Goal: Check status: Check status

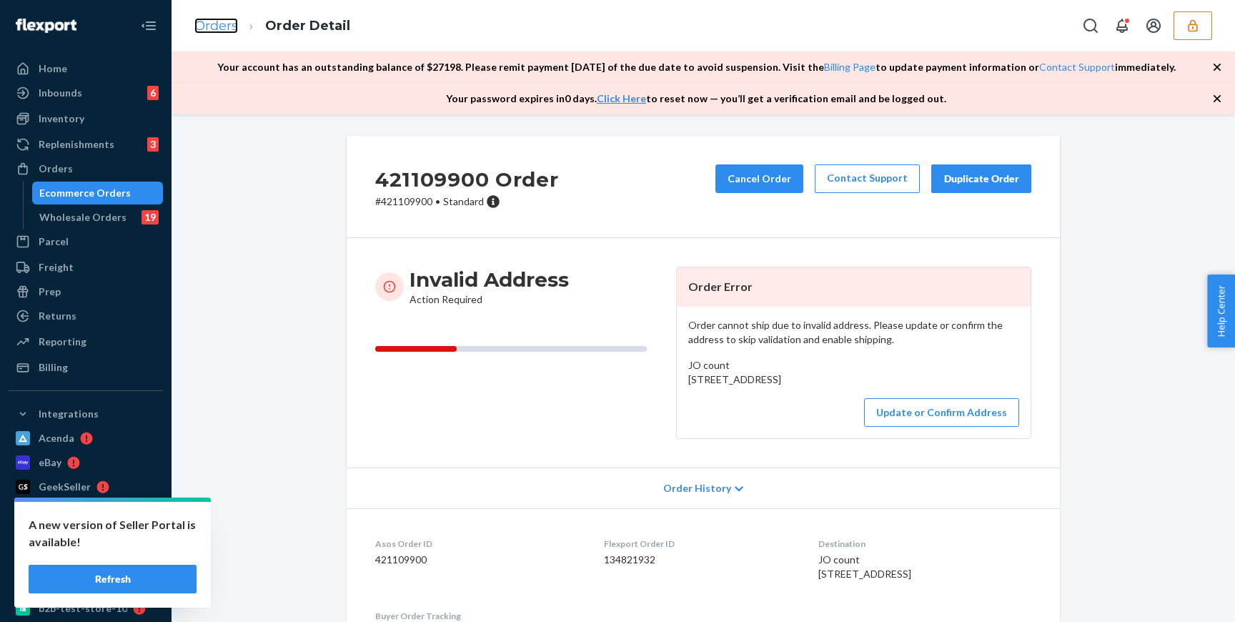
click at [224, 26] on link "Orders" at bounding box center [216, 26] width 44 height 16
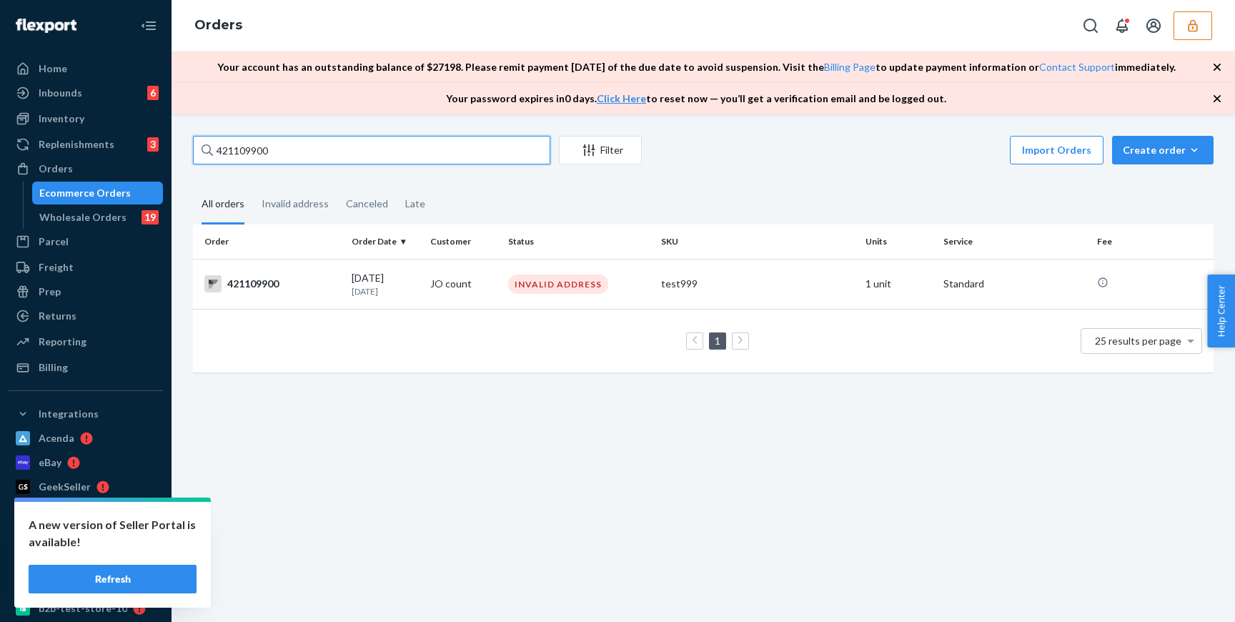
click at [359, 154] on input "421109900" at bounding box center [371, 150] width 357 height 29
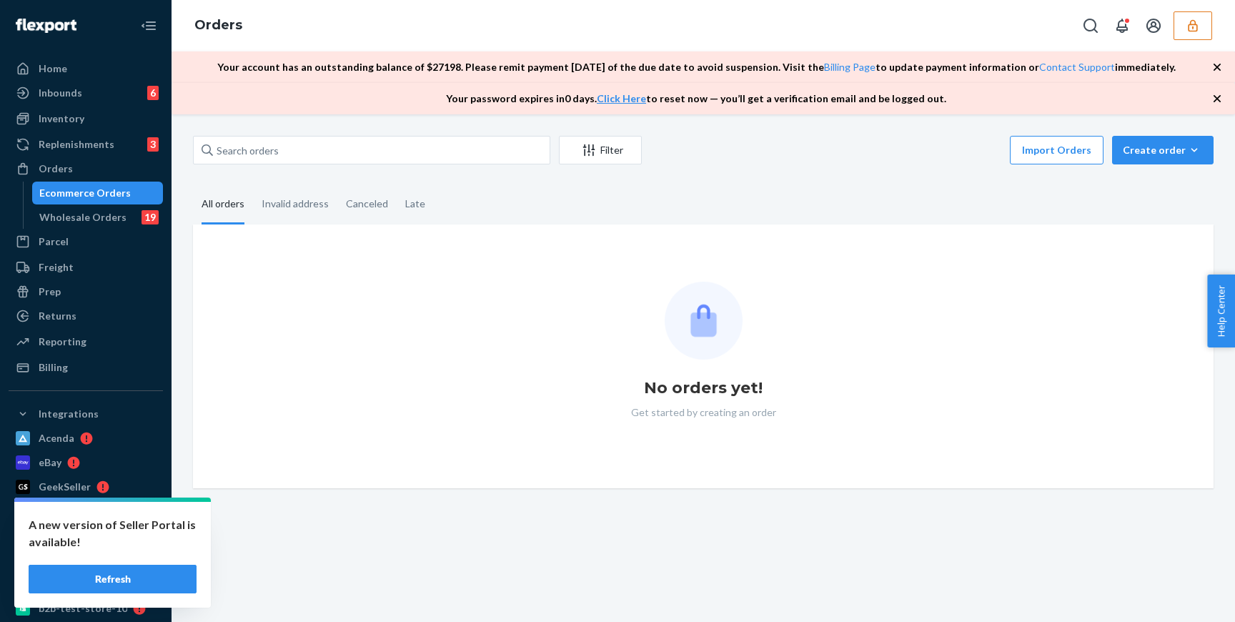
click at [320, 516] on div "Filter Import Orders Create order Ecommerce order Removal order Bulk Cancel Ord…" at bounding box center [704, 368] width 1064 height 508
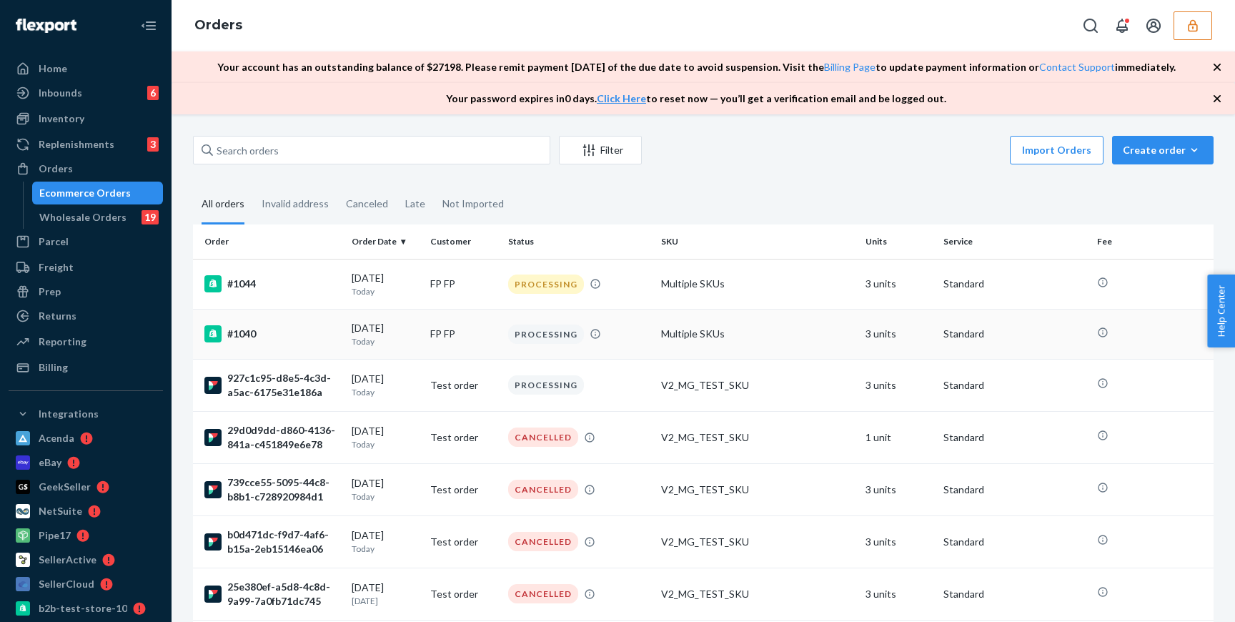
click at [453, 333] on td "FP FP" at bounding box center [464, 334] width 78 height 50
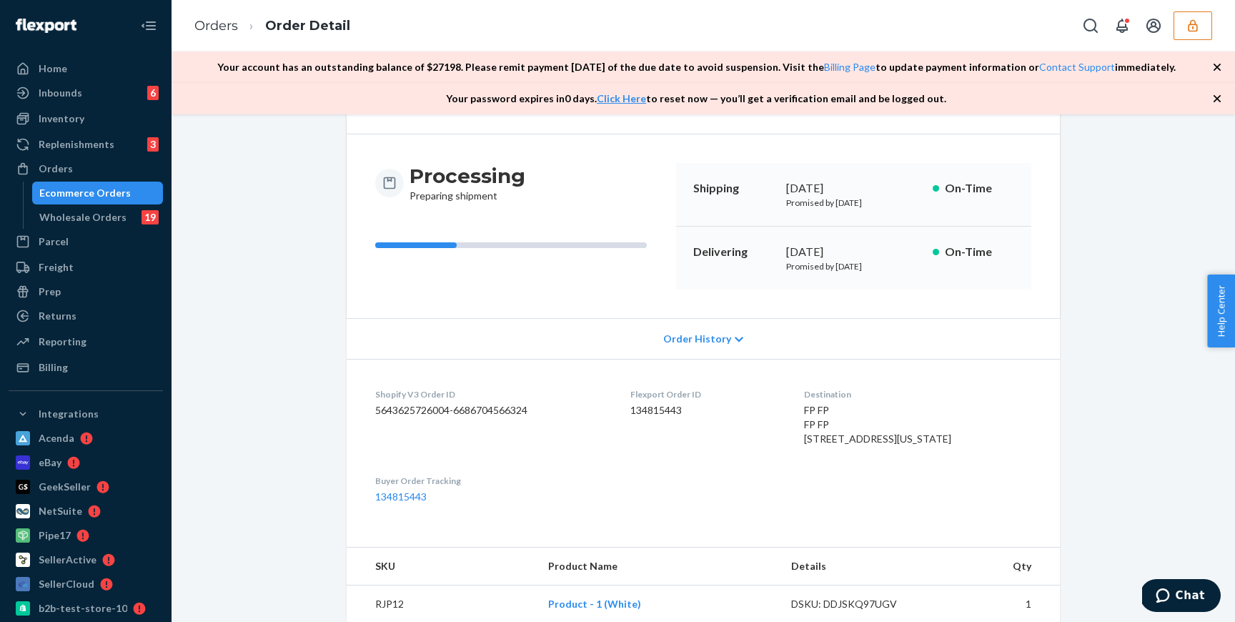
scroll to position [129, 0]
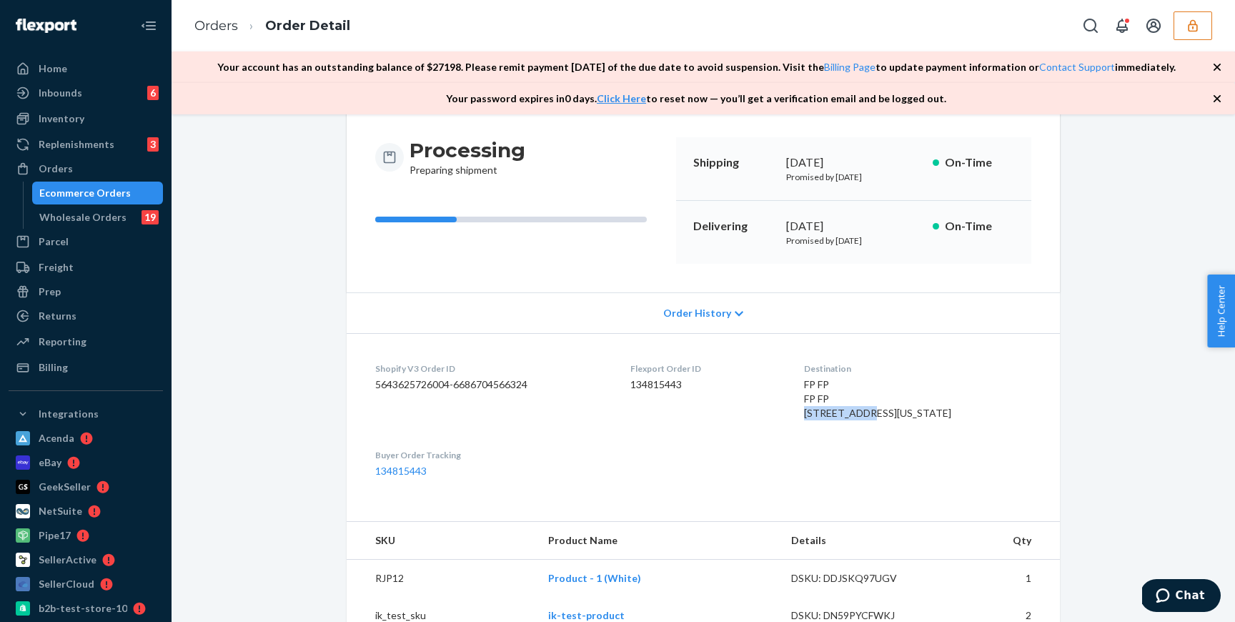
drag, startPoint x: 823, startPoint y: 413, endPoint x: 892, endPoint y: 413, distance: 69.3
click at [892, 413] on div "FP FP FP FP [STREET_ADDRESS][US_STATE]" at bounding box center [917, 398] width 227 height 43
copy span "[STREET_ADDRESS]"
drag, startPoint x: 886, startPoint y: 427, endPoint x: 942, endPoint y: 427, distance: 55.8
click at [942, 420] on div "FP FP FP FP [STREET_ADDRESS][US_STATE]" at bounding box center [917, 398] width 227 height 43
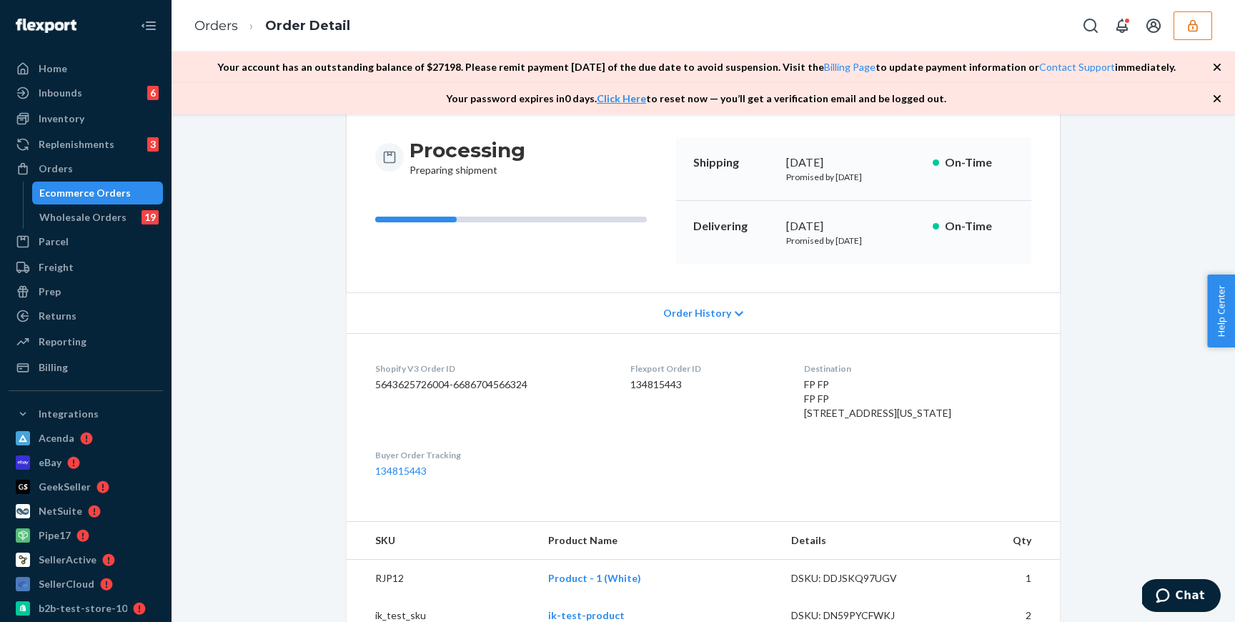
click at [904, 420] on div "FP FP FP FP [STREET_ADDRESS][US_STATE]" at bounding box center [917, 398] width 227 height 43
drag, startPoint x: 889, startPoint y: 430, endPoint x: 937, endPoint y: 425, distance: 48.2
click at [937, 419] on span "FP FP FP FP [STREET_ADDRESS][US_STATE]" at bounding box center [877, 398] width 147 height 41
drag, startPoint x: 887, startPoint y: 427, endPoint x: 944, endPoint y: 427, distance: 56.5
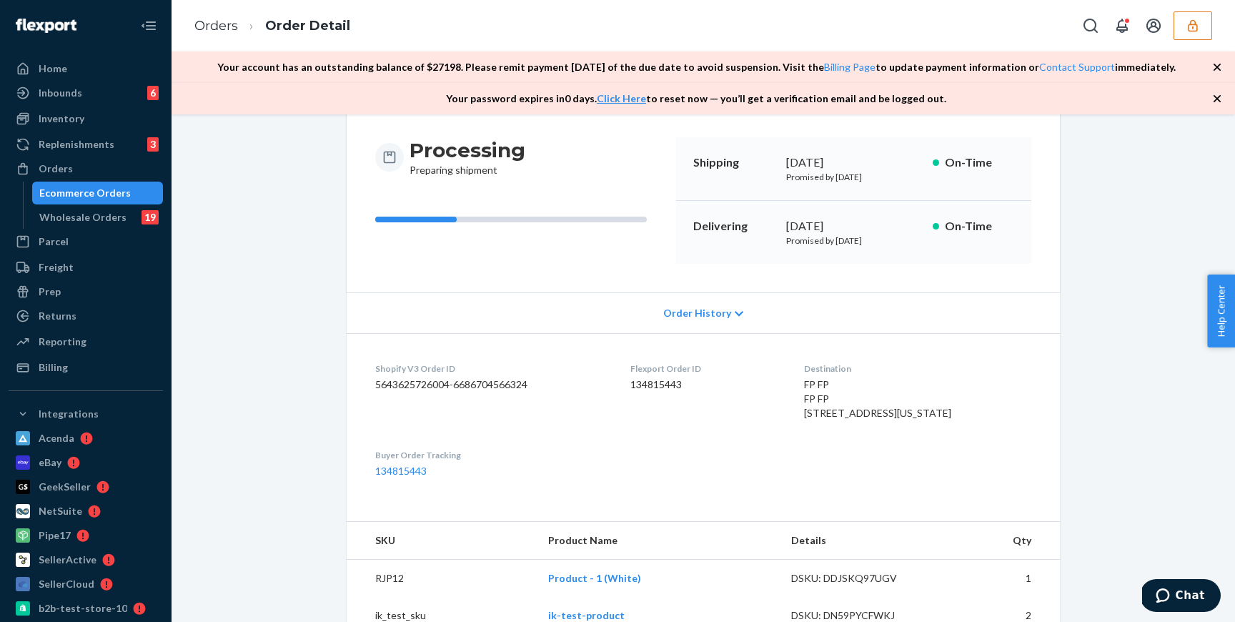
click at [944, 420] on div "FP FP FP FP [STREET_ADDRESS][US_STATE]" at bounding box center [917, 398] width 227 height 43
copy span "10011-7956"
drag, startPoint x: 824, startPoint y: 413, endPoint x: 888, endPoint y: 413, distance: 64.3
click at [888, 413] on div "FP FP FP FP [STREET_ADDRESS][US_STATE]" at bounding box center [917, 398] width 227 height 43
copy span "[STREET_ADDRESS]"
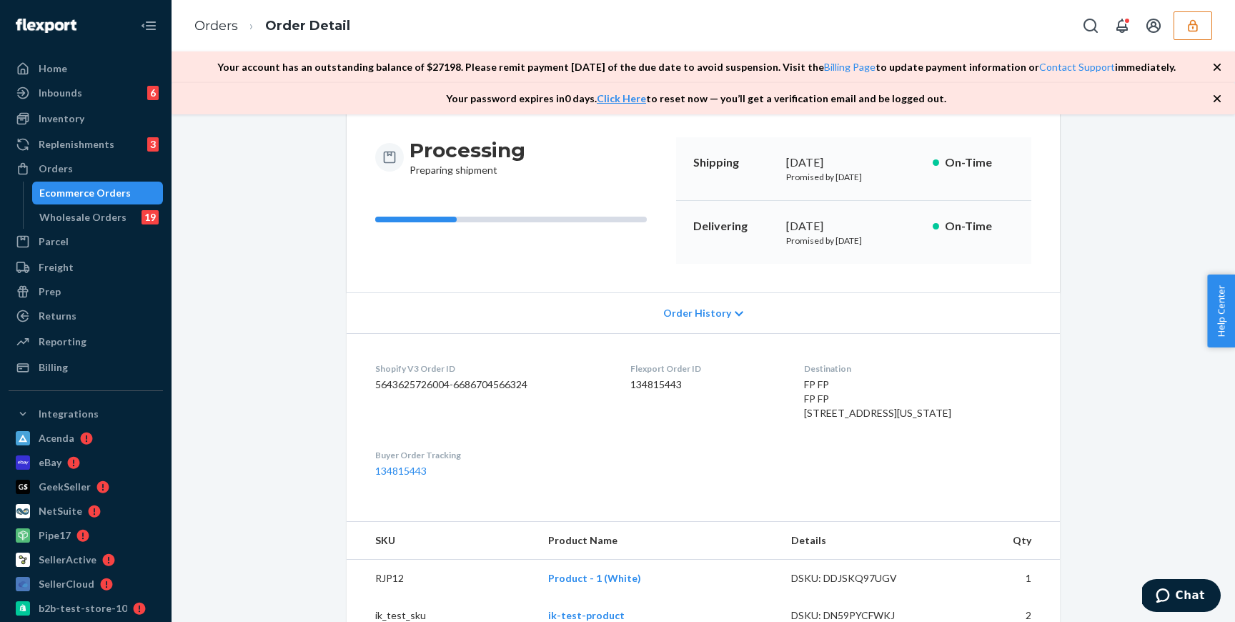
drag, startPoint x: 885, startPoint y: 427, endPoint x: 946, endPoint y: 427, distance: 60.8
click at [946, 420] on div "FP FP FP FP [STREET_ADDRESS][US_STATE]" at bounding box center [917, 398] width 227 height 43
drag, startPoint x: 885, startPoint y: 430, endPoint x: 929, endPoint y: 427, distance: 44.5
click at [930, 419] on span "FP FP FP FP [STREET_ADDRESS][US_STATE]" at bounding box center [877, 398] width 147 height 41
drag, startPoint x: 888, startPoint y: 429, endPoint x: 949, endPoint y: 432, distance: 60.1
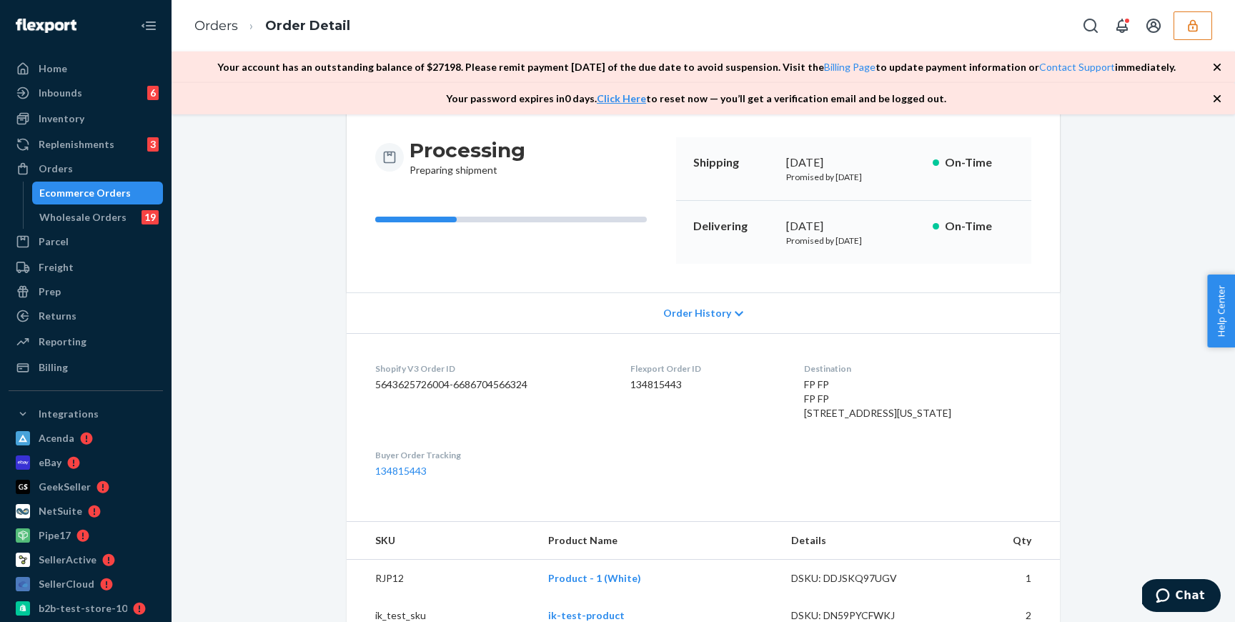
click at [949, 420] on div "FP FP FP FP [STREET_ADDRESS][US_STATE]" at bounding box center [917, 398] width 227 height 43
copy span "10011-7956"
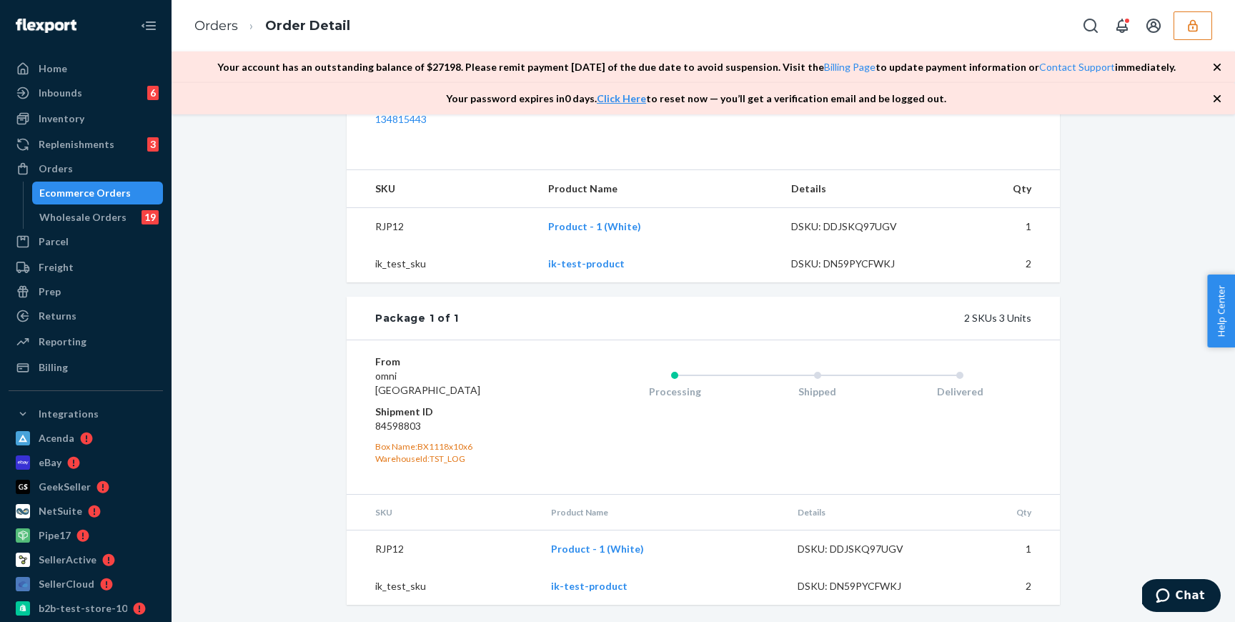
scroll to position [0, 0]
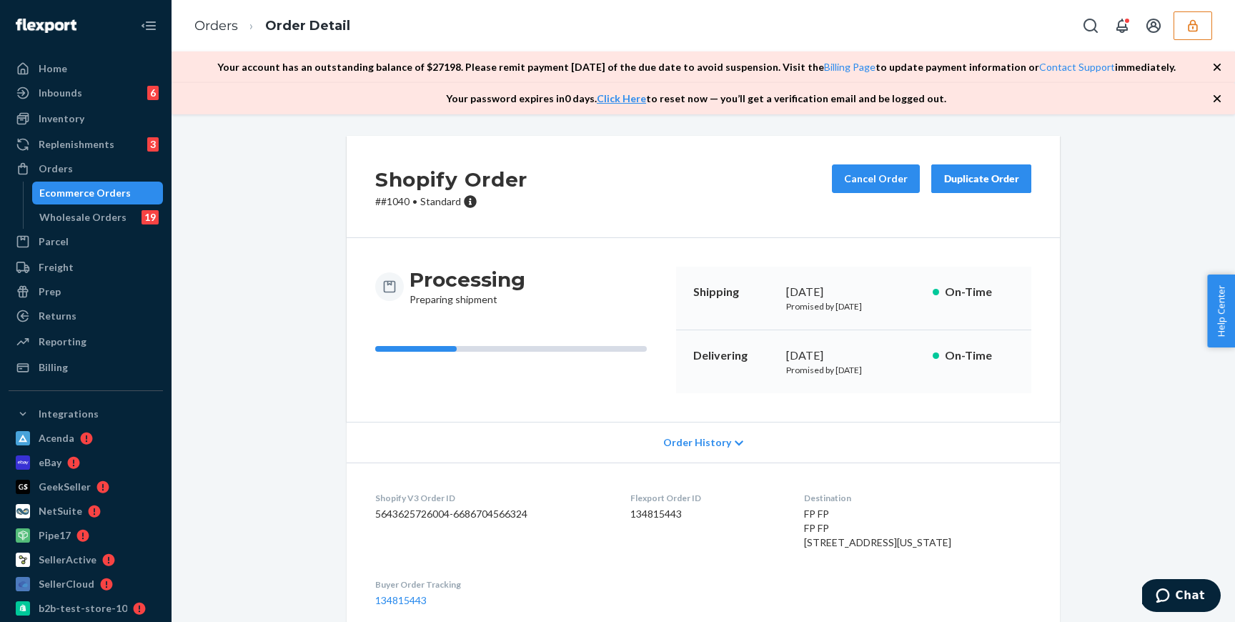
click at [213, 39] on ol "Orders Order Detail" at bounding box center [272, 26] width 179 height 42
click at [214, 29] on link "Orders" at bounding box center [216, 26] width 44 height 16
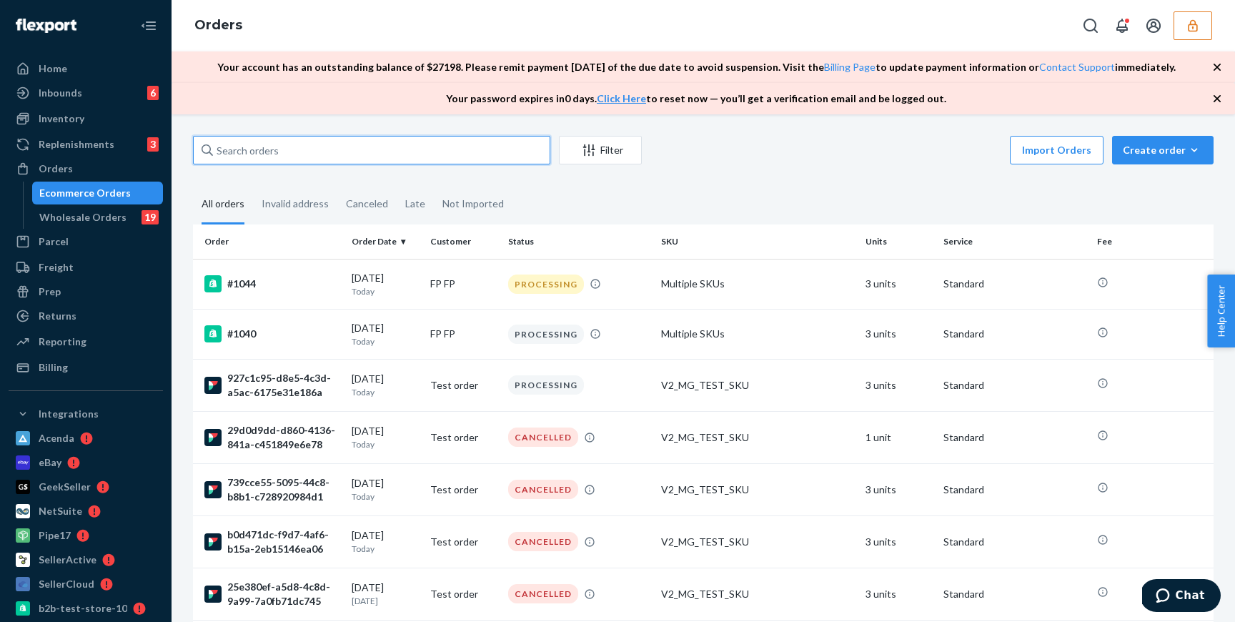
click at [372, 147] on input "text" at bounding box center [371, 150] width 357 height 29
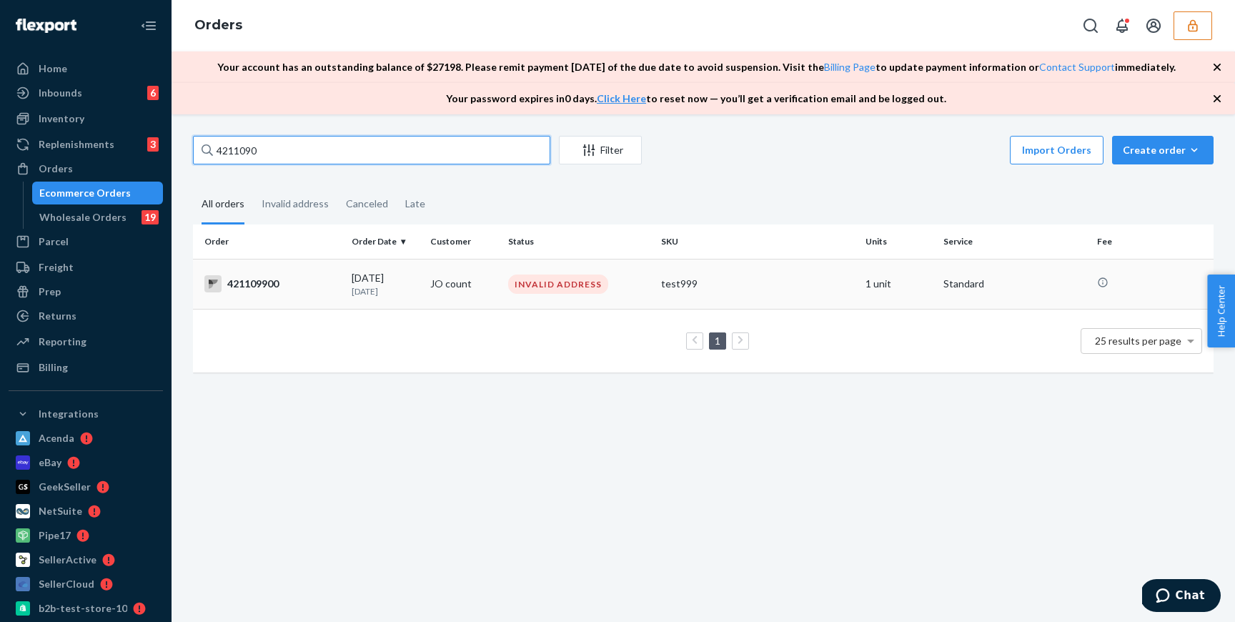
type input "4211090"
click at [410, 289] on p "[DATE]" at bounding box center [385, 291] width 66 height 12
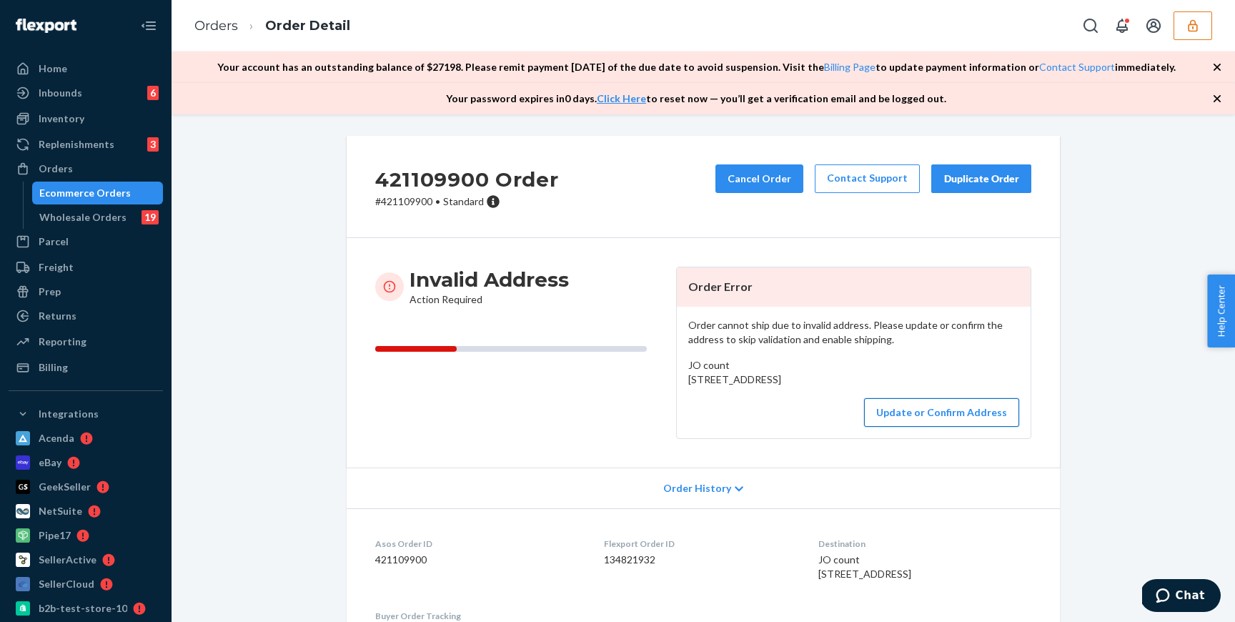
click at [984, 427] on button "Update or Confirm Address" at bounding box center [941, 412] width 155 height 29
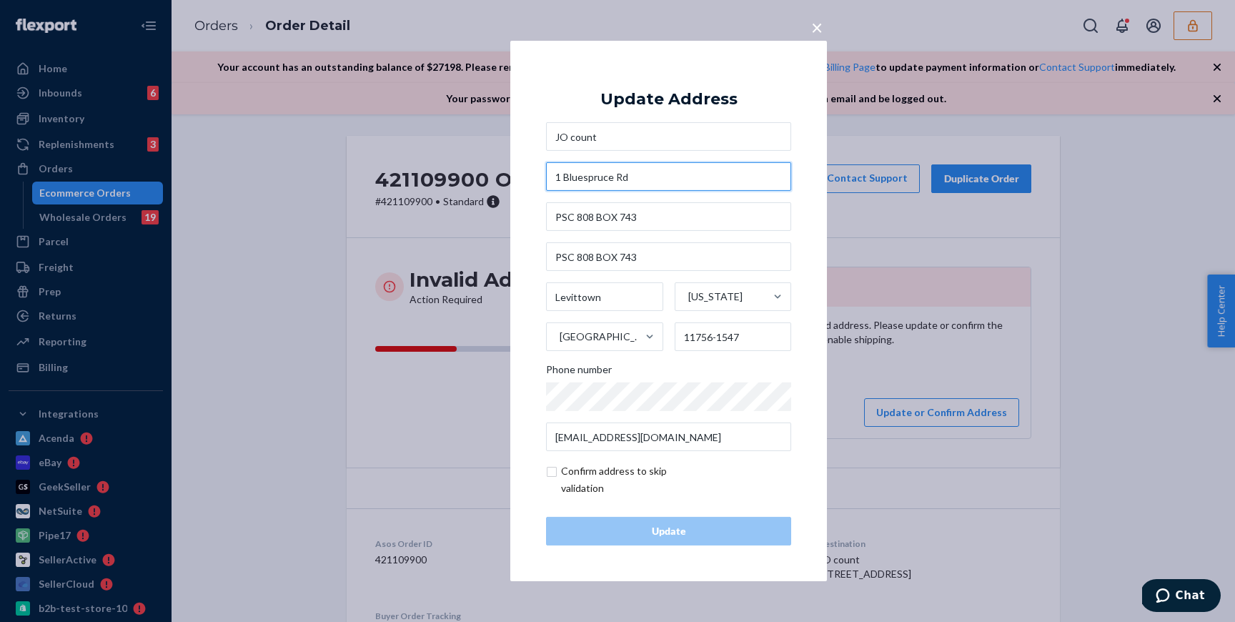
click at [643, 174] on input "1 Bluespruce Rd" at bounding box center [668, 176] width 245 height 29
click at [600, 172] on input "1 Bluespruce Rd" at bounding box center [668, 176] width 245 height 29
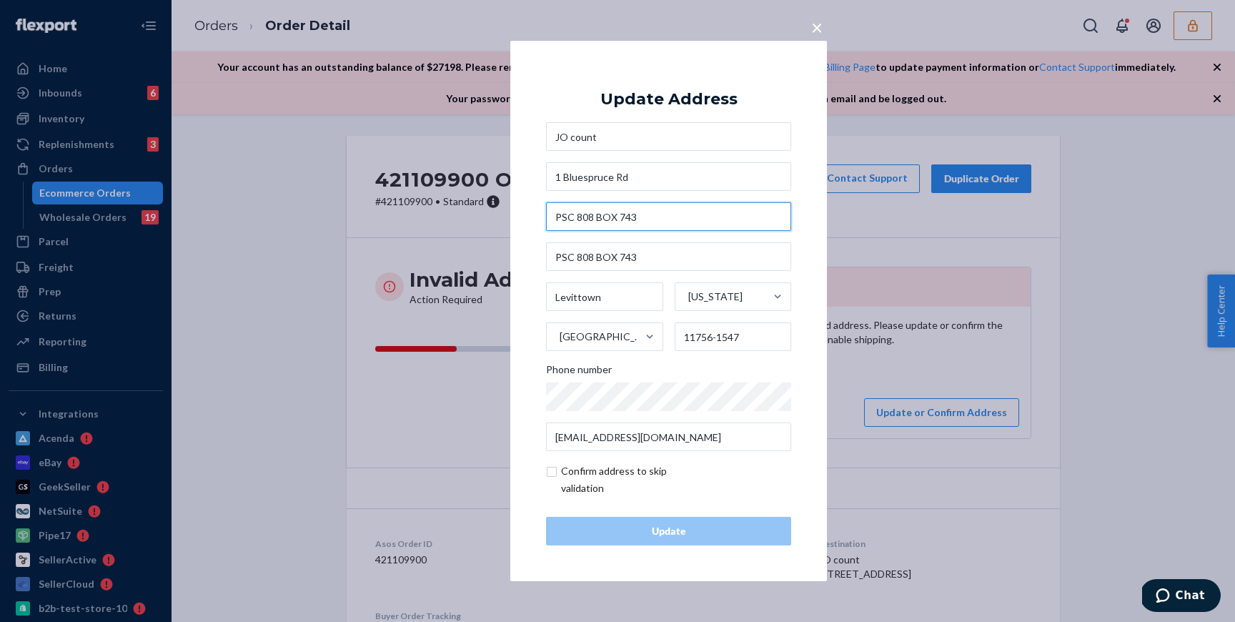
click at [602, 217] on input "PSC 808 BOX 743" at bounding box center [668, 216] width 245 height 29
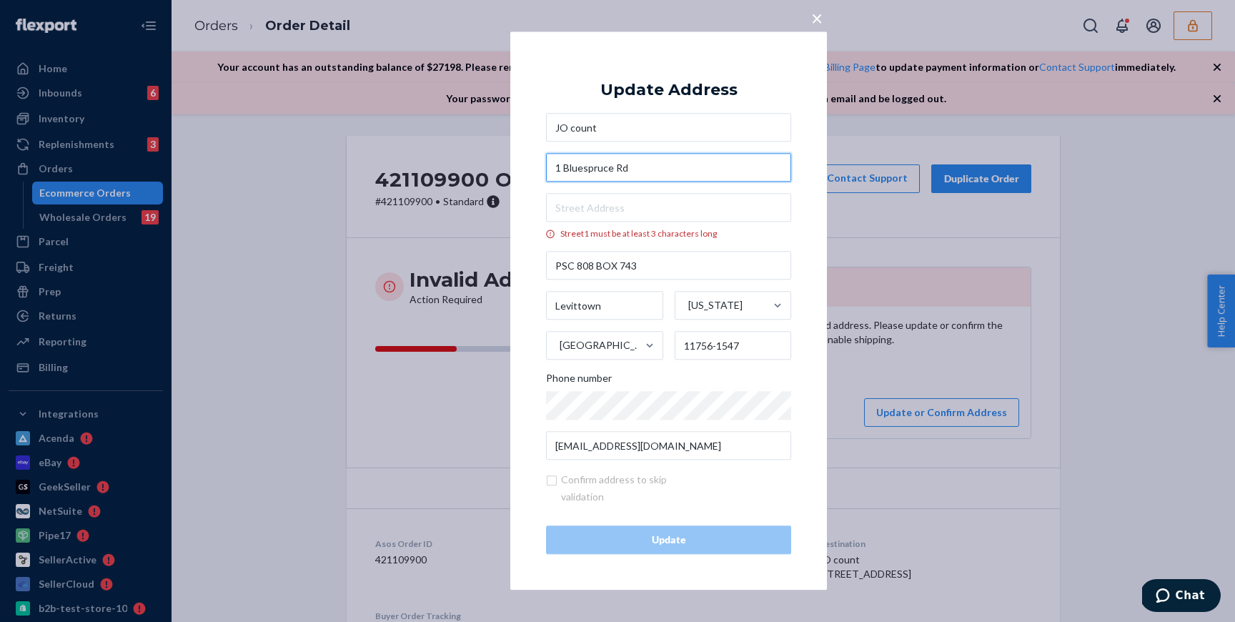
click at [618, 169] on input "1 Bluespruce Rd" at bounding box center [668, 168] width 245 height 29
click at [525, 209] on div "× Update Address [GEOGRAPHIC_DATA] must be at least 3 characters long PSC [STRE…" at bounding box center [668, 310] width 317 height 558
click at [563, 209] on input "Street1 must be at least 3 characters long" at bounding box center [668, 208] width 245 height 29
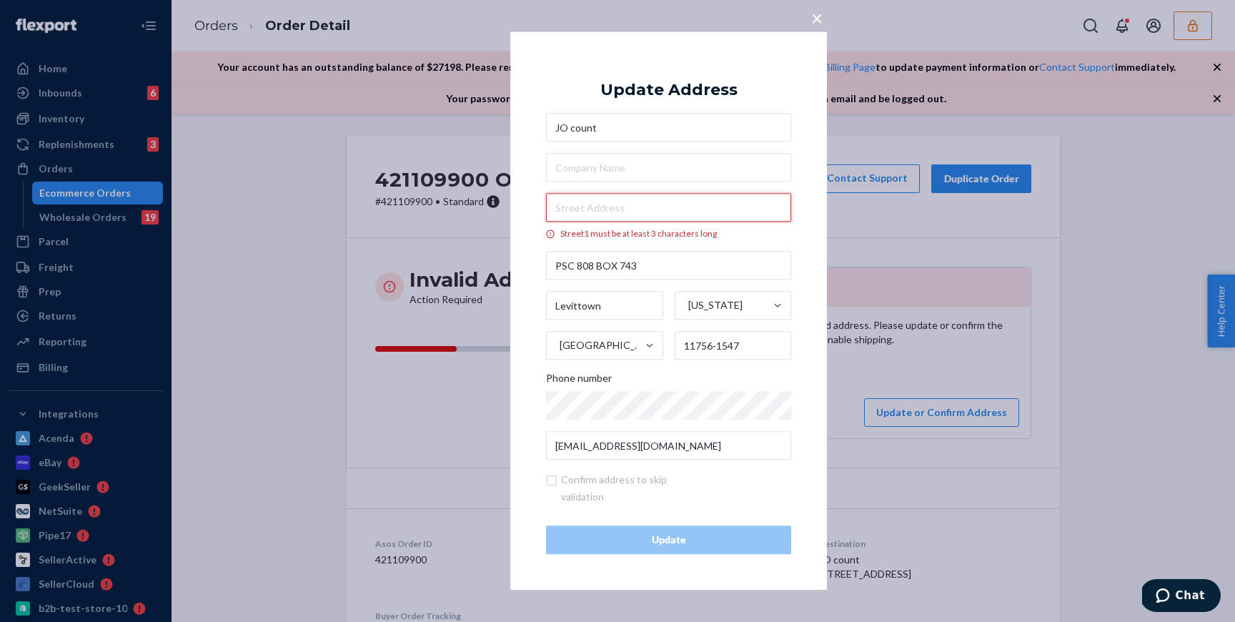
paste input "1 Bluespruce Rd"
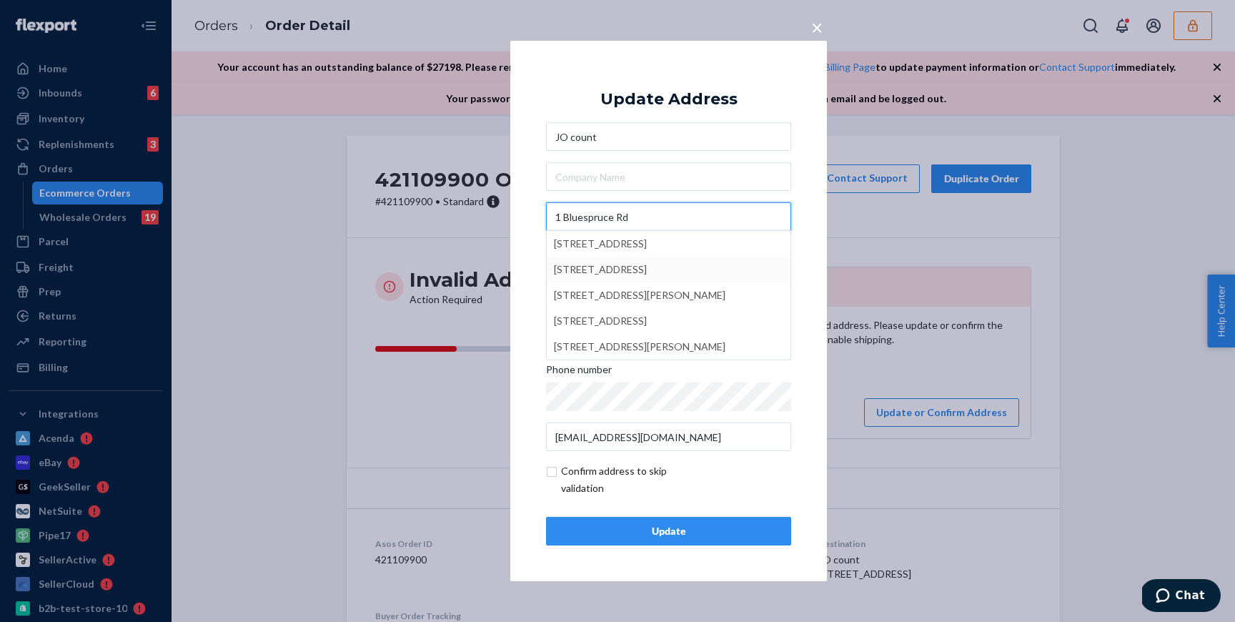
type input "1 Bluespruce Rd"
click at [525, 254] on div "× Update Address JO count 1 Bluespruce Rd [STREET_ADDRESS] [STREET_ADDRESS] [ST…" at bounding box center [668, 311] width 317 height 540
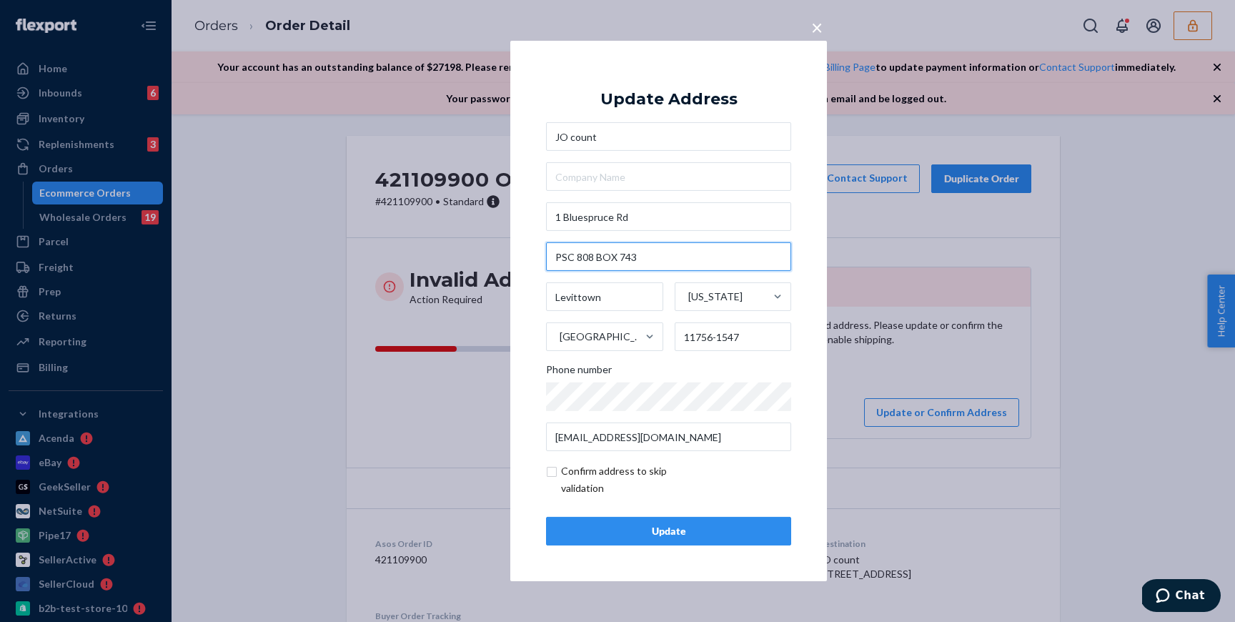
click at [652, 249] on input "PSC 808 BOX 743" at bounding box center [668, 256] width 245 height 29
click at [528, 242] on div "× Update Address JO count [STREET_ADDRESS][US_STATE][PHONE_NUMBER] Phone number…" at bounding box center [668, 311] width 317 height 540
click at [598, 472] on input "checkbox" at bounding box center [629, 479] width 166 height 34
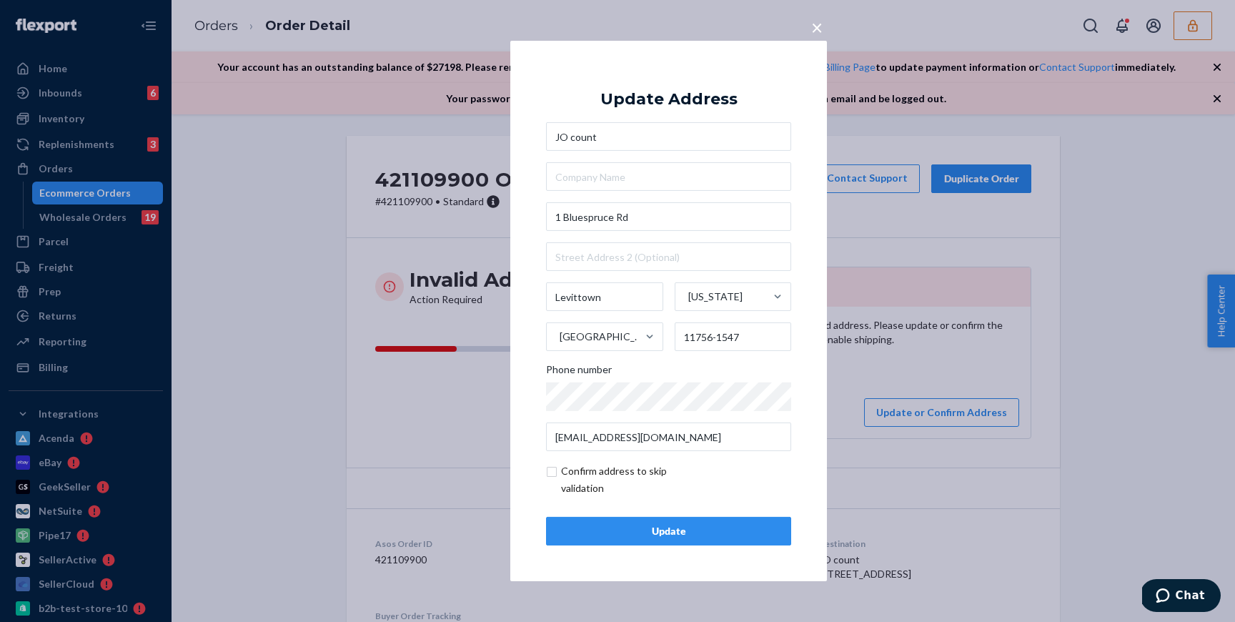
checkbox input "true"
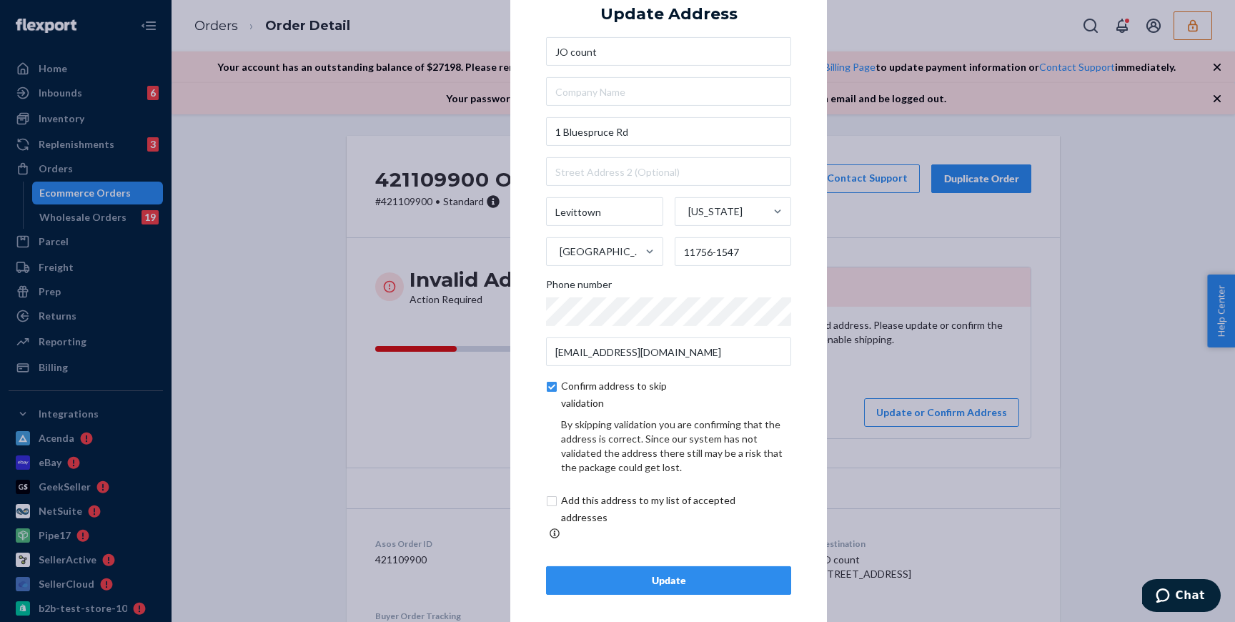
scroll to position [19, 0]
click at [654, 572] on div "Update" at bounding box center [668, 579] width 221 height 14
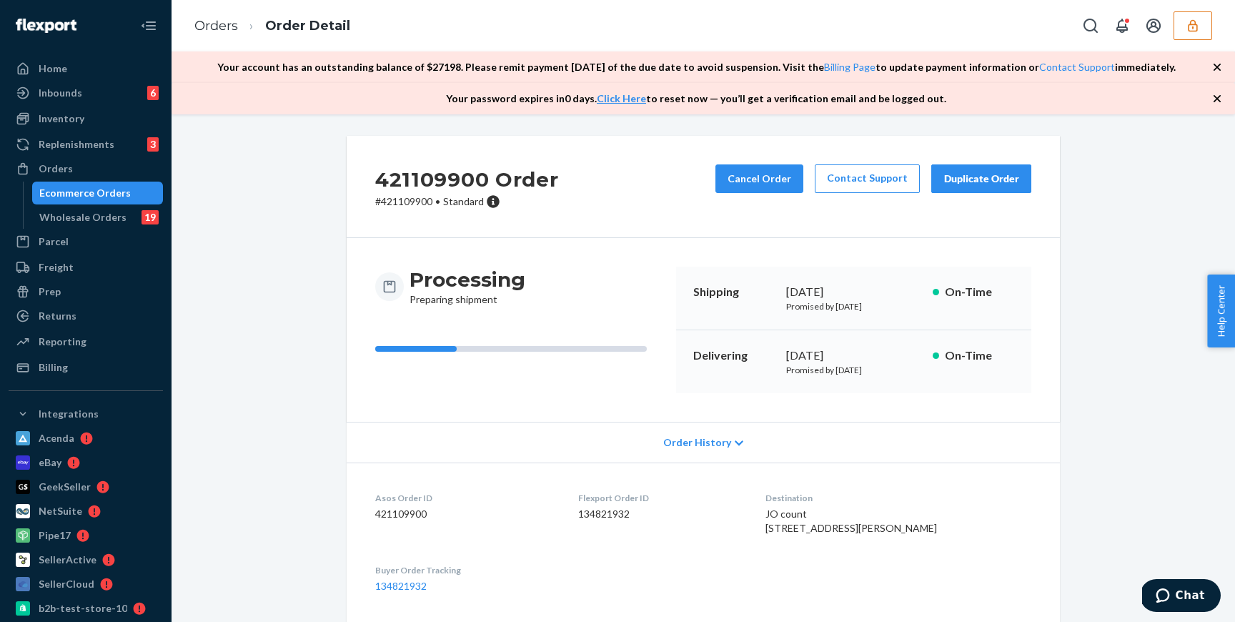
scroll to position [136, 0]
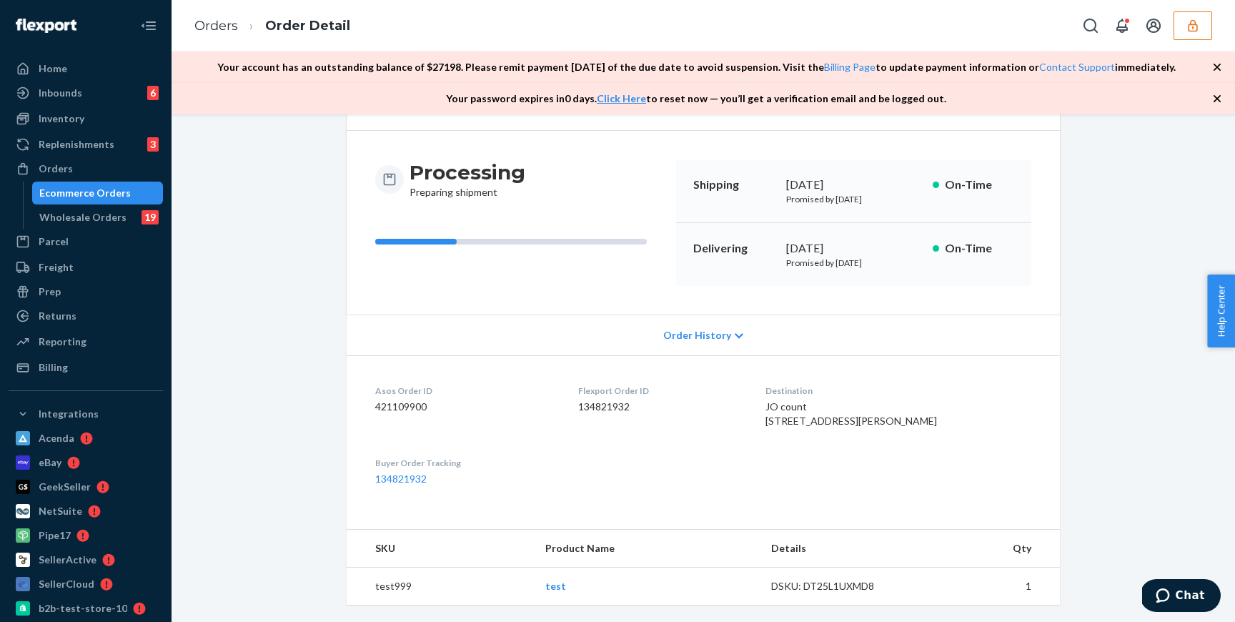
click at [723, 317] on div "Order History" at bounding box center [703, 335] width 713 height 41
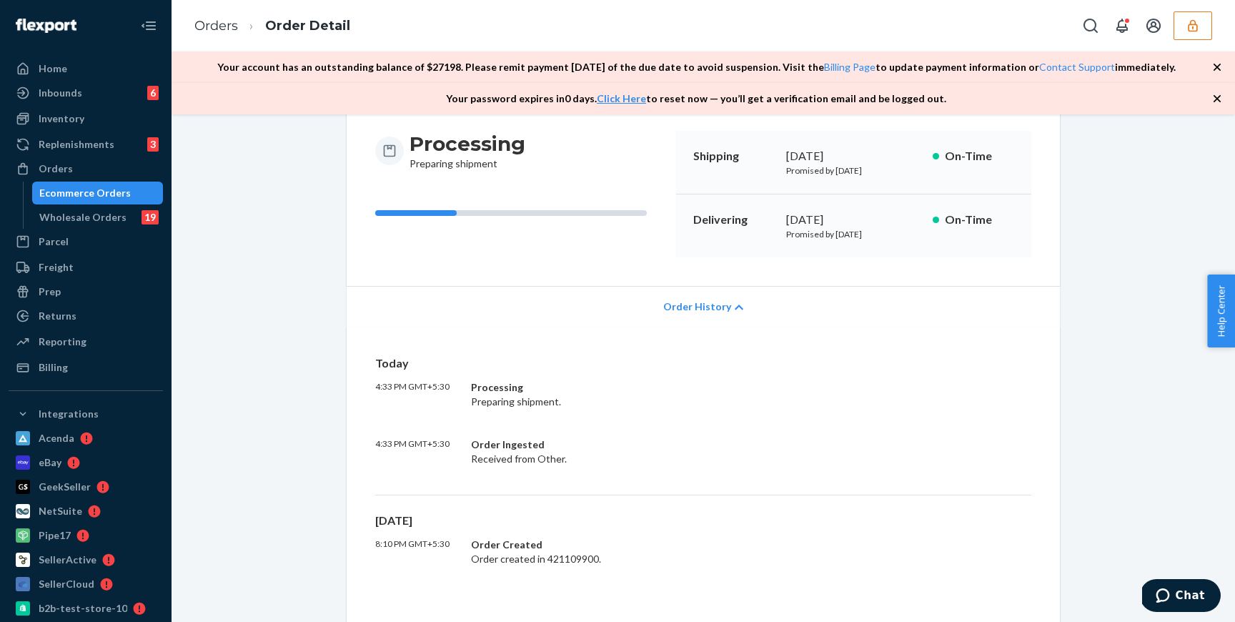
click at [726, 317] on div "Order History" at bounding box center [703, 306] width 713 height 41
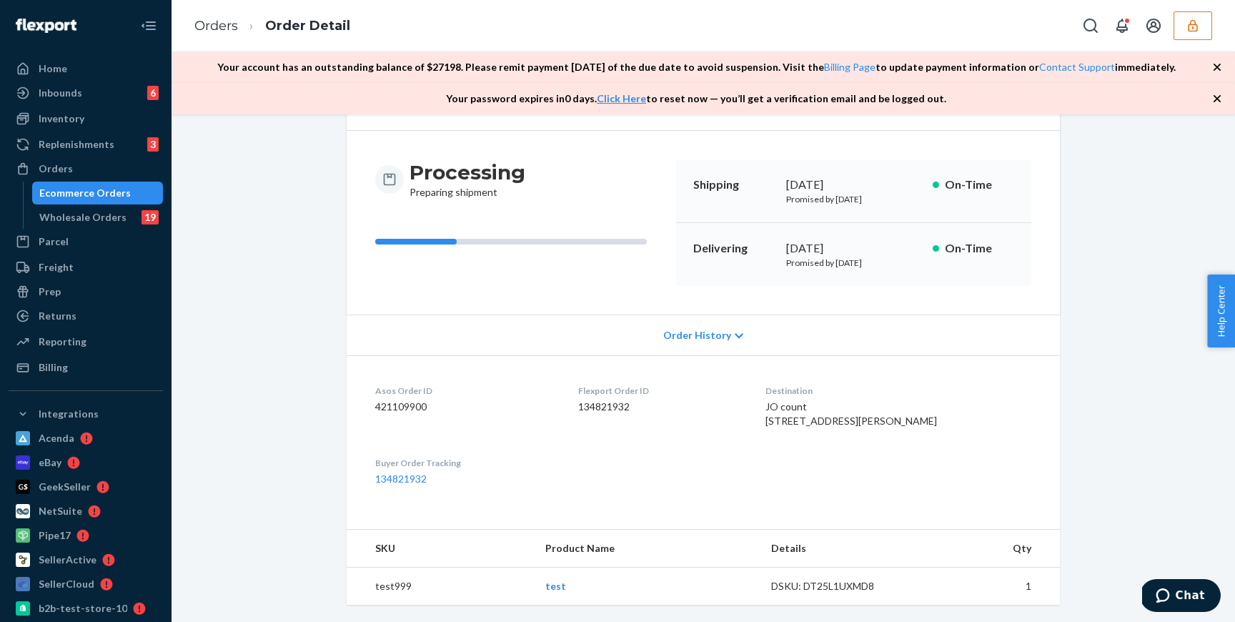
scroll to position [111, 0]
click at [703, 328] on span "Order History" at bounding box center [697, 335] width 68 height 14
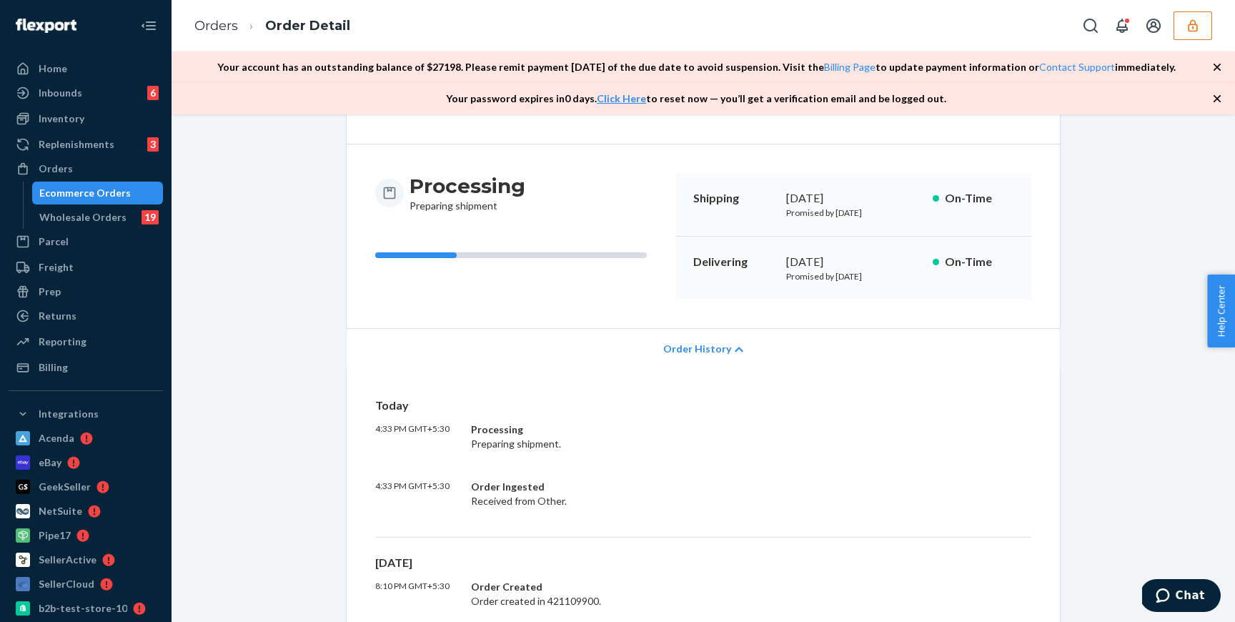
scroll to position [0, 0]
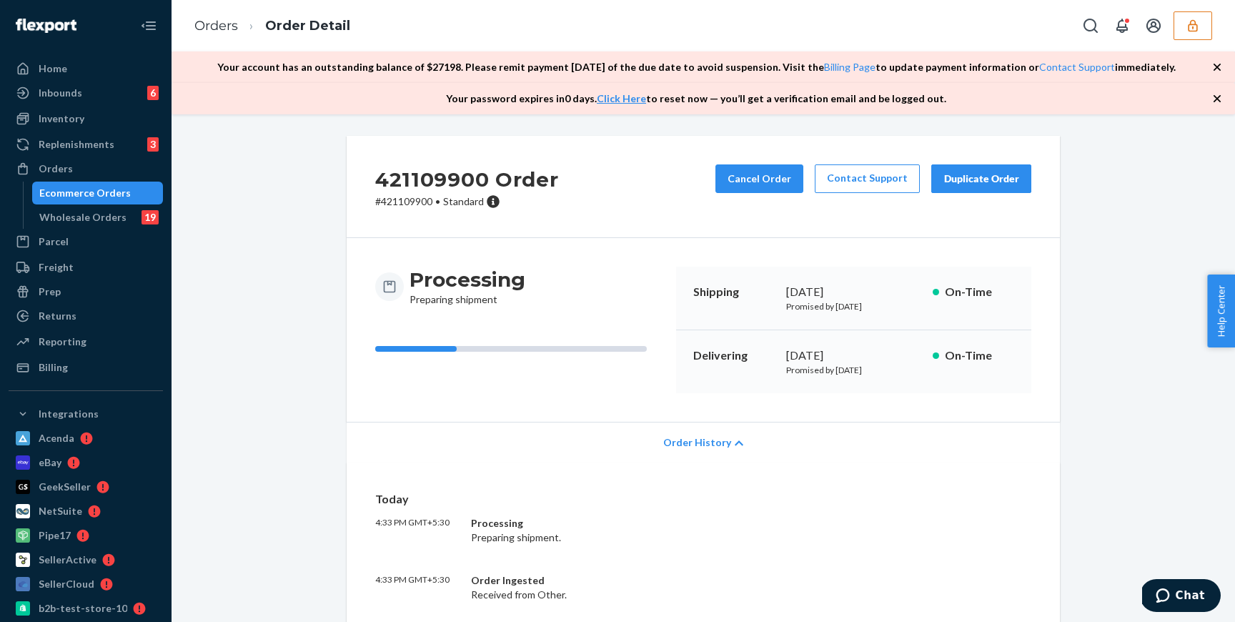
click at [450, 172] on h2 "421109900 Order" at bounding box center [467, 179] width 184 height 30
copy h2 "421109900"
click at [510, 229] on div "421109900 Order # 421109900 • Standard Cancel Order Contact Support Duplicate O…" at bounding box center [703, 187] width 713 height 102
click at [449, 174] on h2 "421109900 Order" at bounding box center [467, 179] width 184 height 30
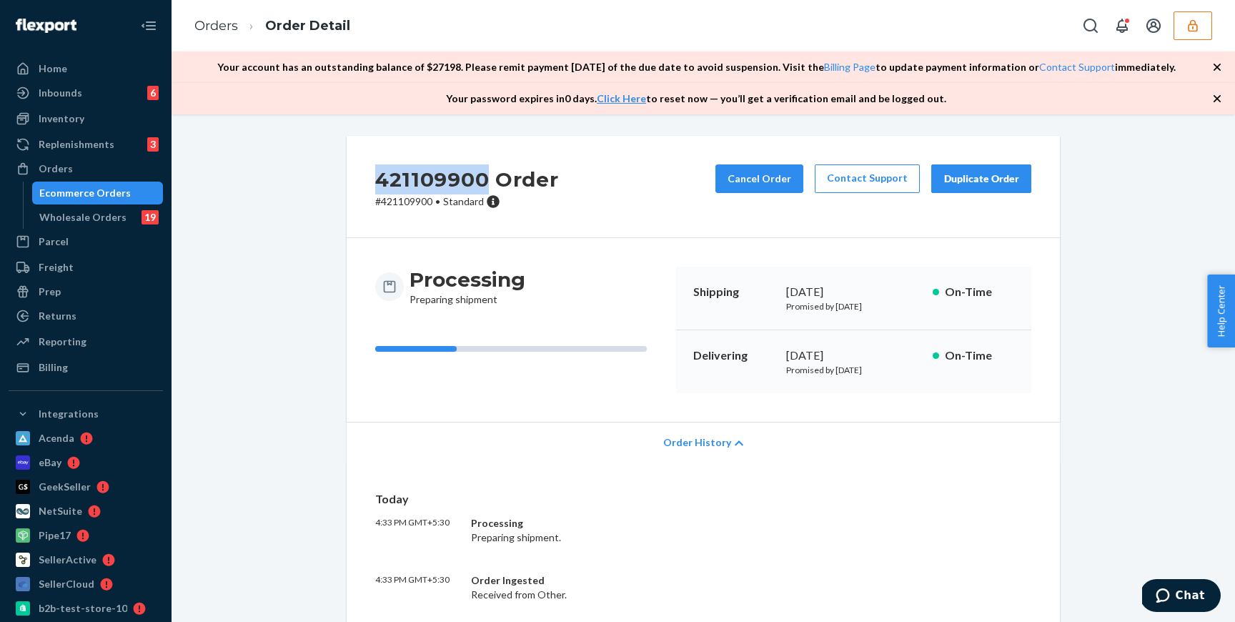
click at [449, 174] on h2 "421109900 Order" at bounding box center [467, 179] width 184 height 30
copy h2 "421109900"
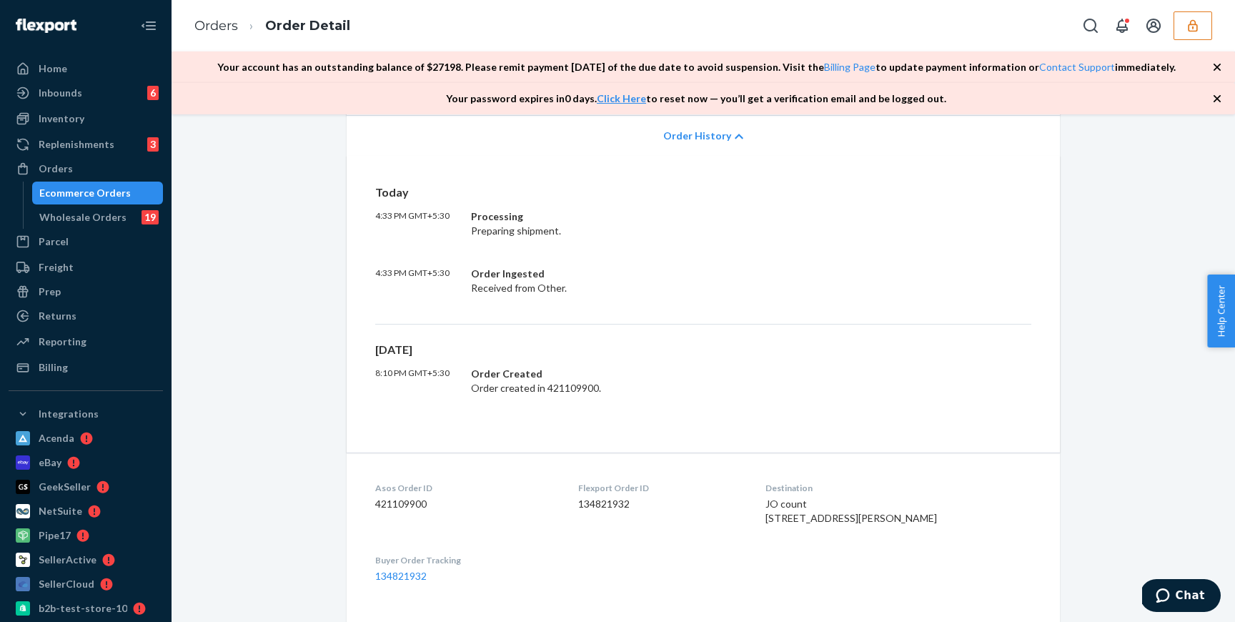
scroll to position [306, 0]
click at [575, 390] on div "Order Created Order created in 421109900." at bounding box center [682, 381] width 422 height 29
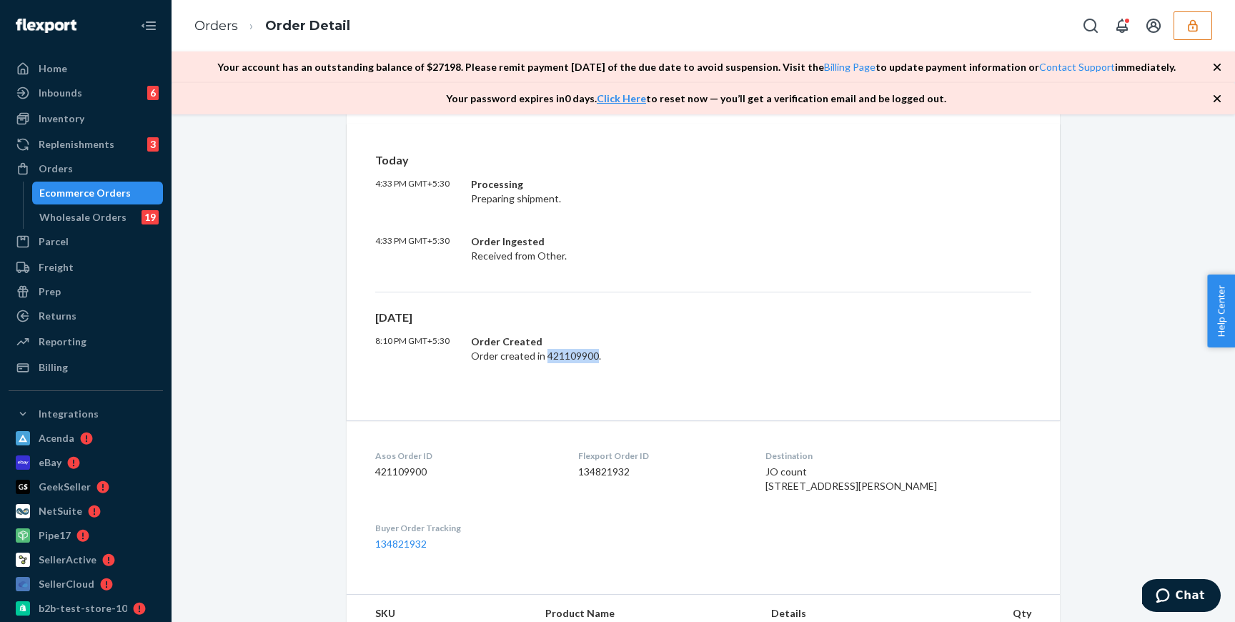
scroll to position [432, 0]
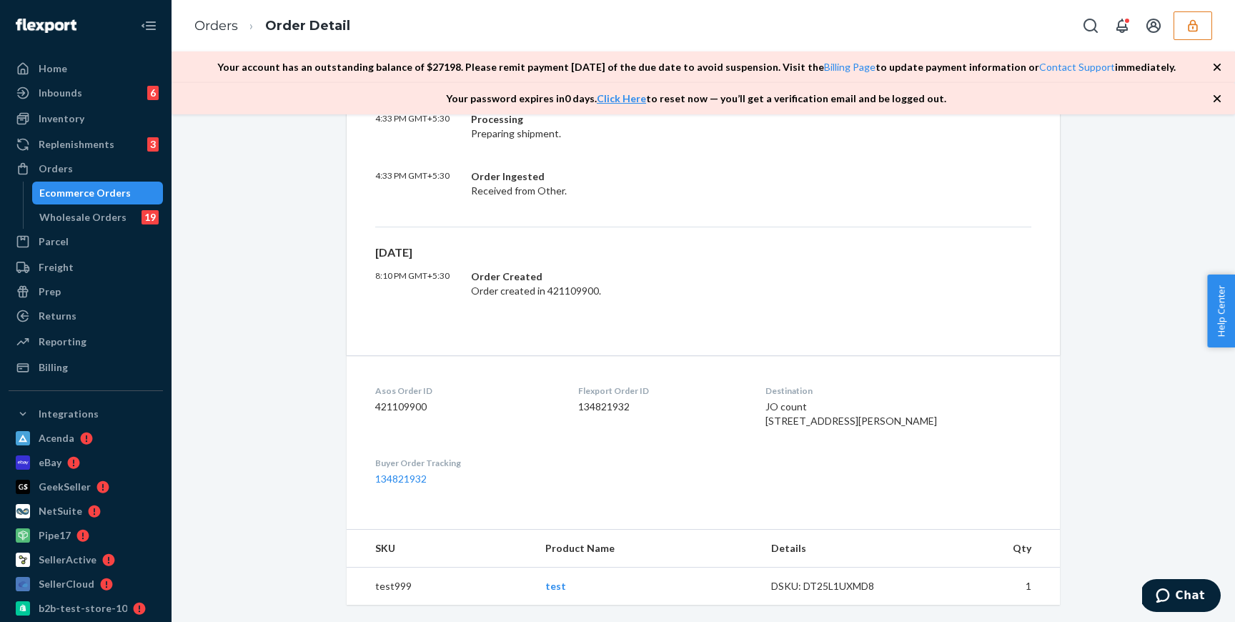
click at [833, 591] on div "DSKU: DT25L1UXMD8" at bounding box center [838, 586] width 134 height 14
copy div "DT25L1UXMD8"
drag, startPoint x: 800, startPoint y: 381, endPoint x: 857, endPoint y: 380, distance: 57.2
click at [857, 400] on div "JO count [STREET_ADDRESS][PERSON_NAME]" at bounding box center [899, 414] width 266 height 29
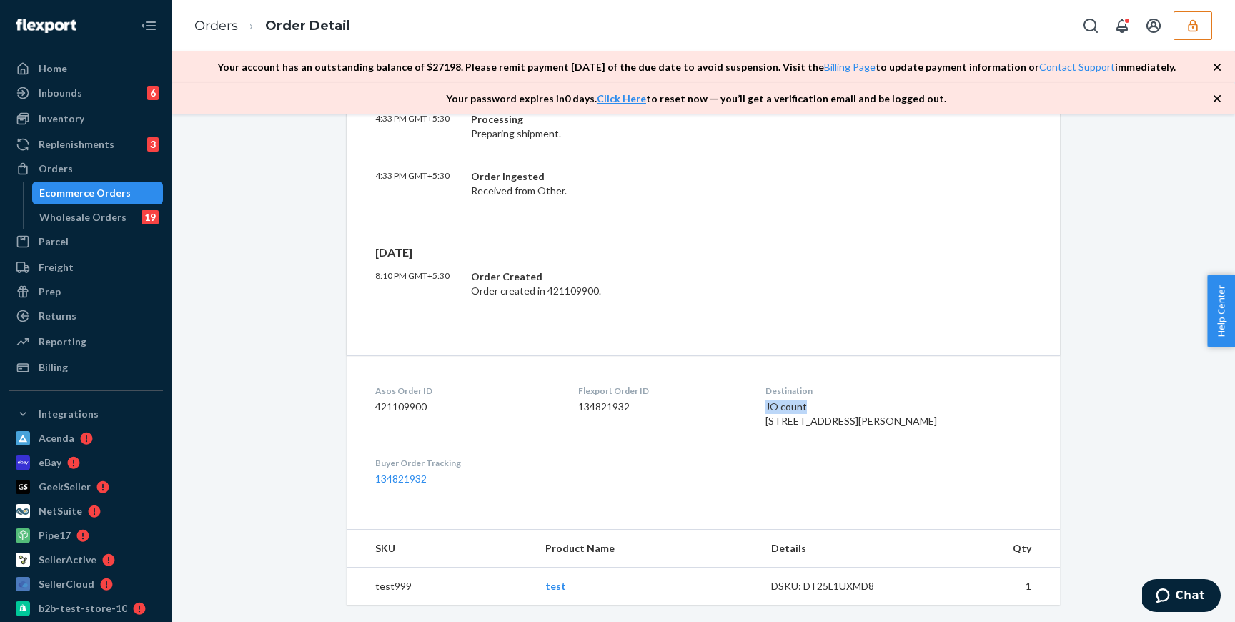
copy span "JO count"
click at [786, 415] on dl "Asos Order ID 421109900 Flexport Order ID 134821932 Destination JO count [STREE…" at bounding box center [703, 434] width 713 height 159
drag, startPoint x: 843, startPoint y: 429, endPoint x: 786, endPoint y: 382, distance: 74.1
click at [786, 382] on dl "Asos Order ID 421109900 Flexport Order ID 134821932 Destination JO count [STREE…" at bounding box center [703, 434] width 713 height 159
click at [743, 428] on div "Flexport Order ID 134821932" at bounding box center [660, 409] width 165 height 49
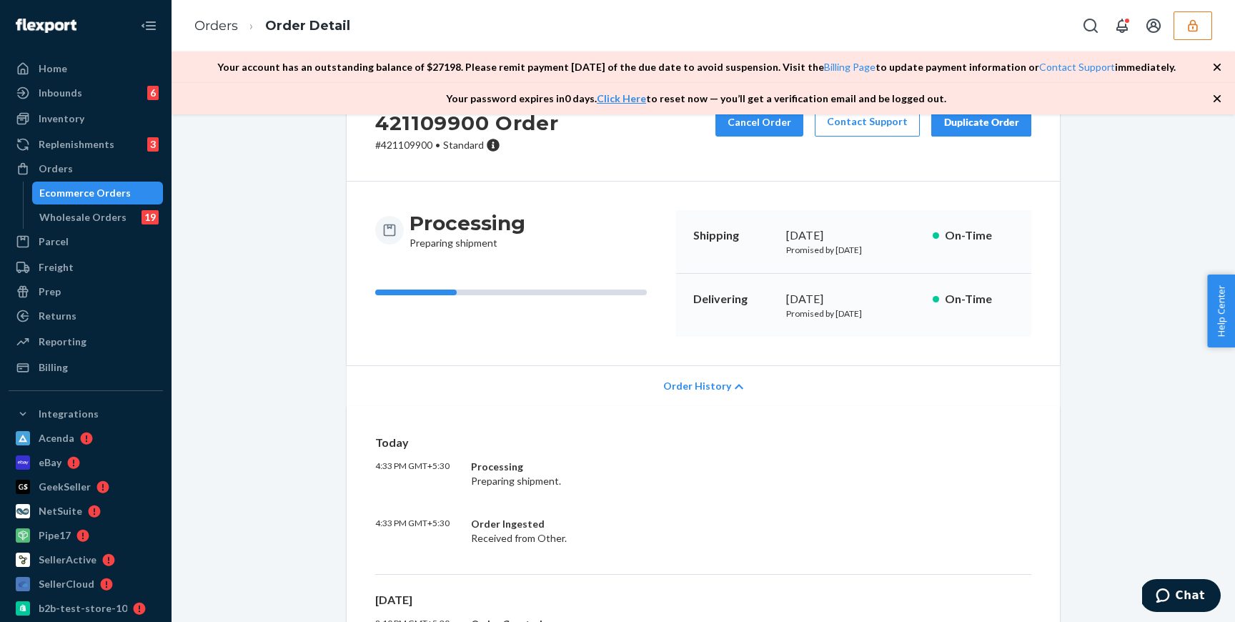
scroll to position [0, 0]
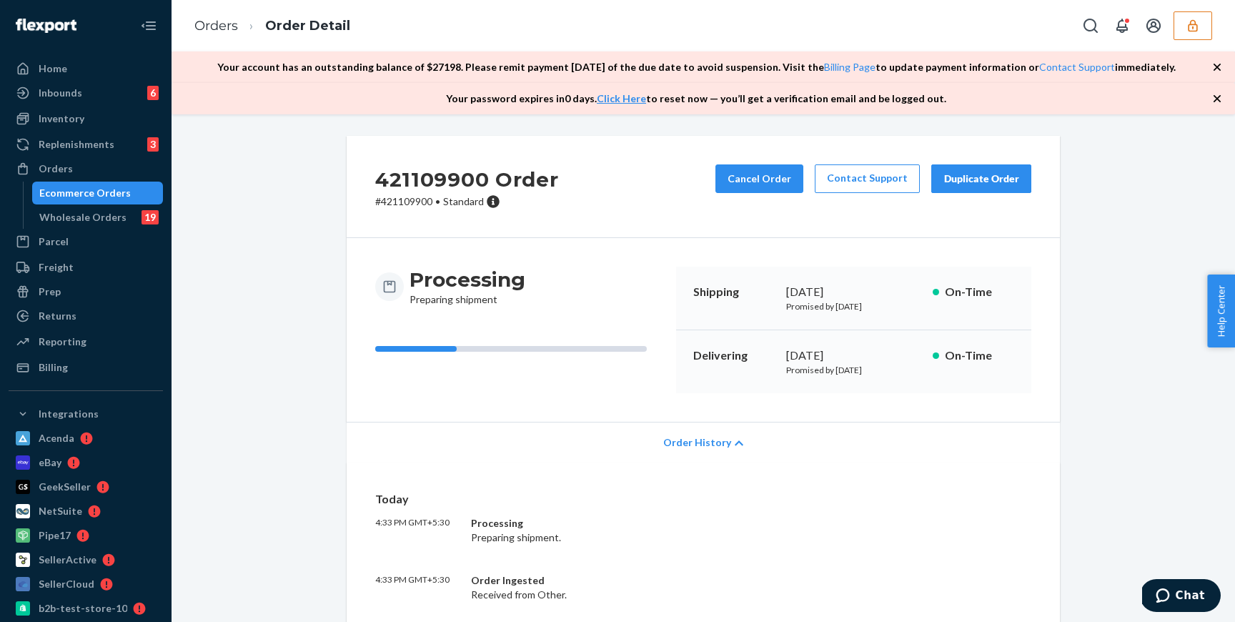
click at [446, 183] on h2 "421109900 Order" at bounding box center [467, 179] width 184 height 30
copy h2 "421109900"
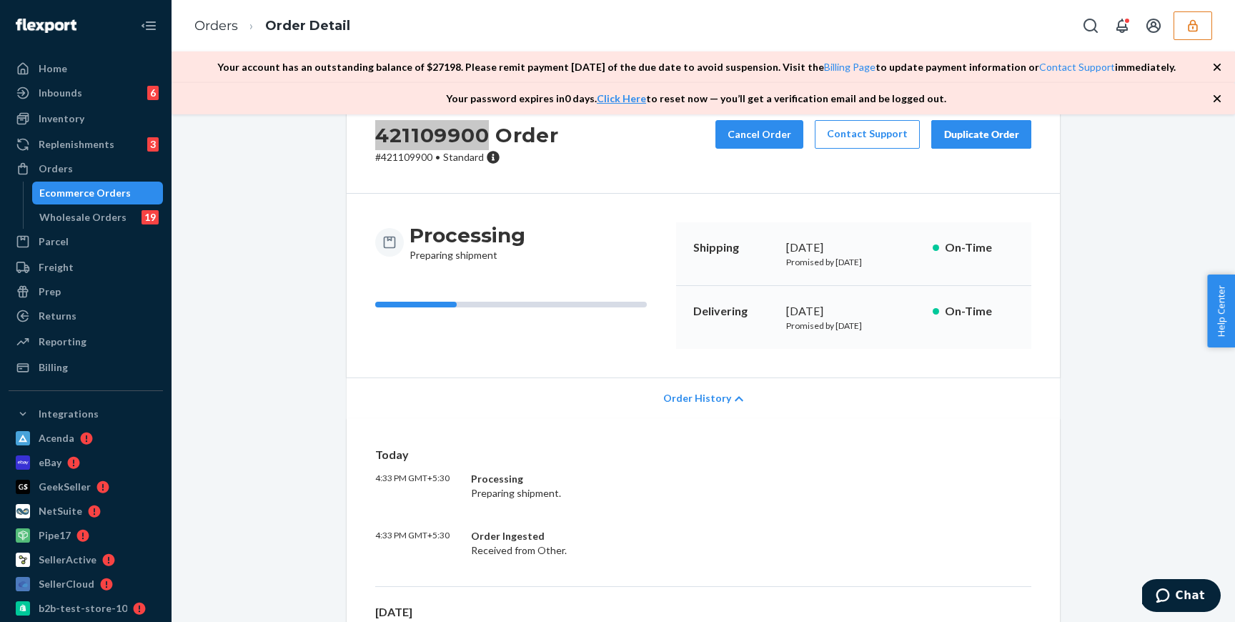
scroll to position [432, 0]
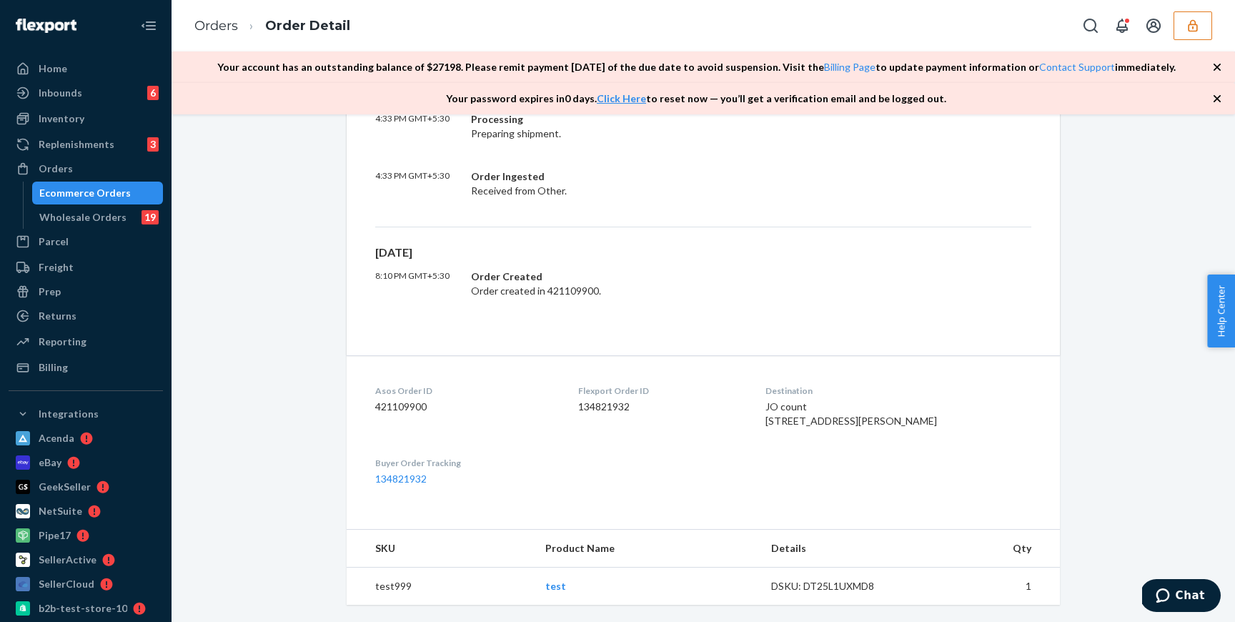
click at [410, 485] on dd "134821932" at bounding box center [465, 479] width 180 height 14
click at [418, 474] on link "134821932" at bounding box center [400, 478] width 51 height 12
click at [846, 588] on div "DSKU: DT25L1UXMD8" at bounding box center [838, 586] width 134 height 14
copy div "DT25L1UXMD8"
